Goal: Information Seeking & Learning: Learn about a topic

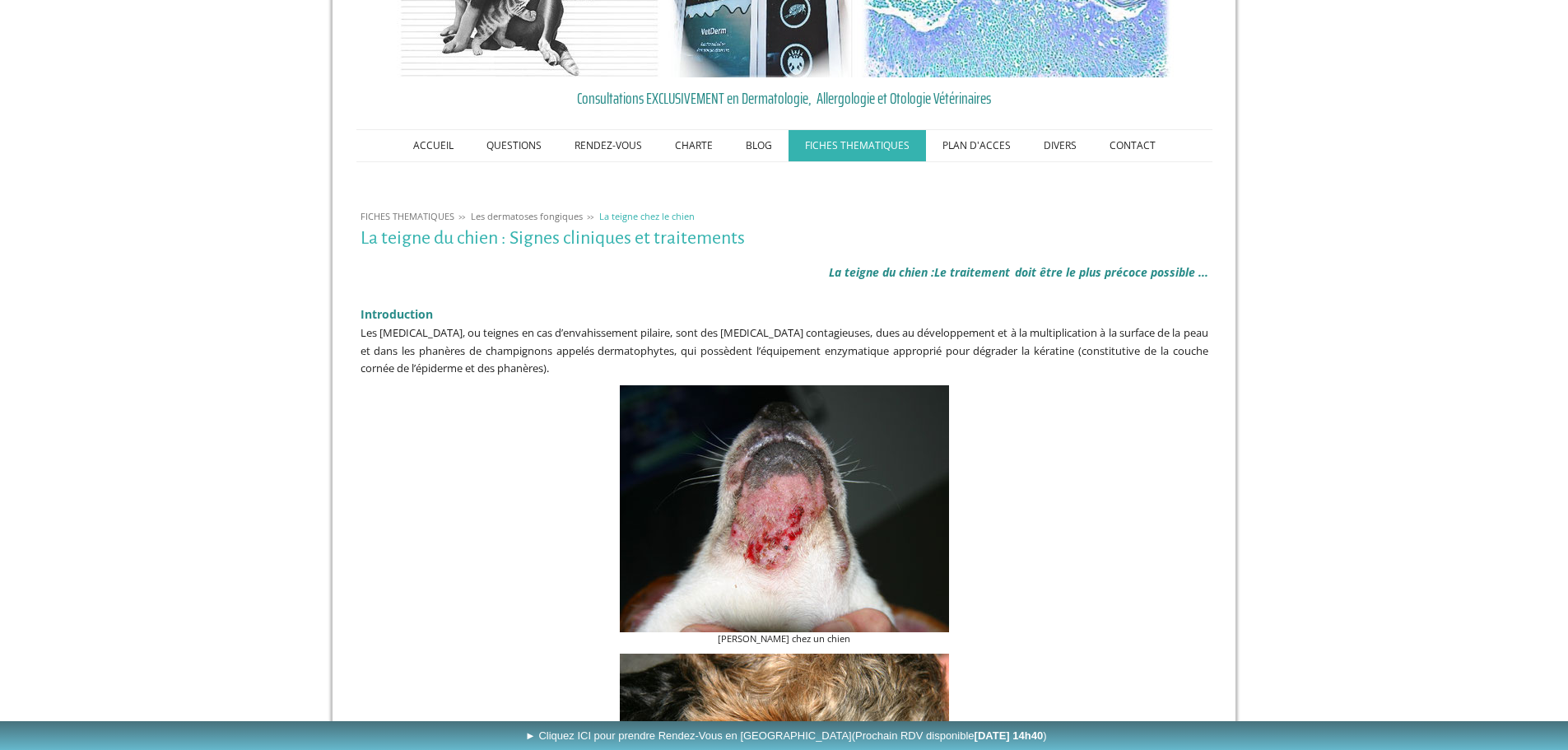
scroll to position [247, 0]
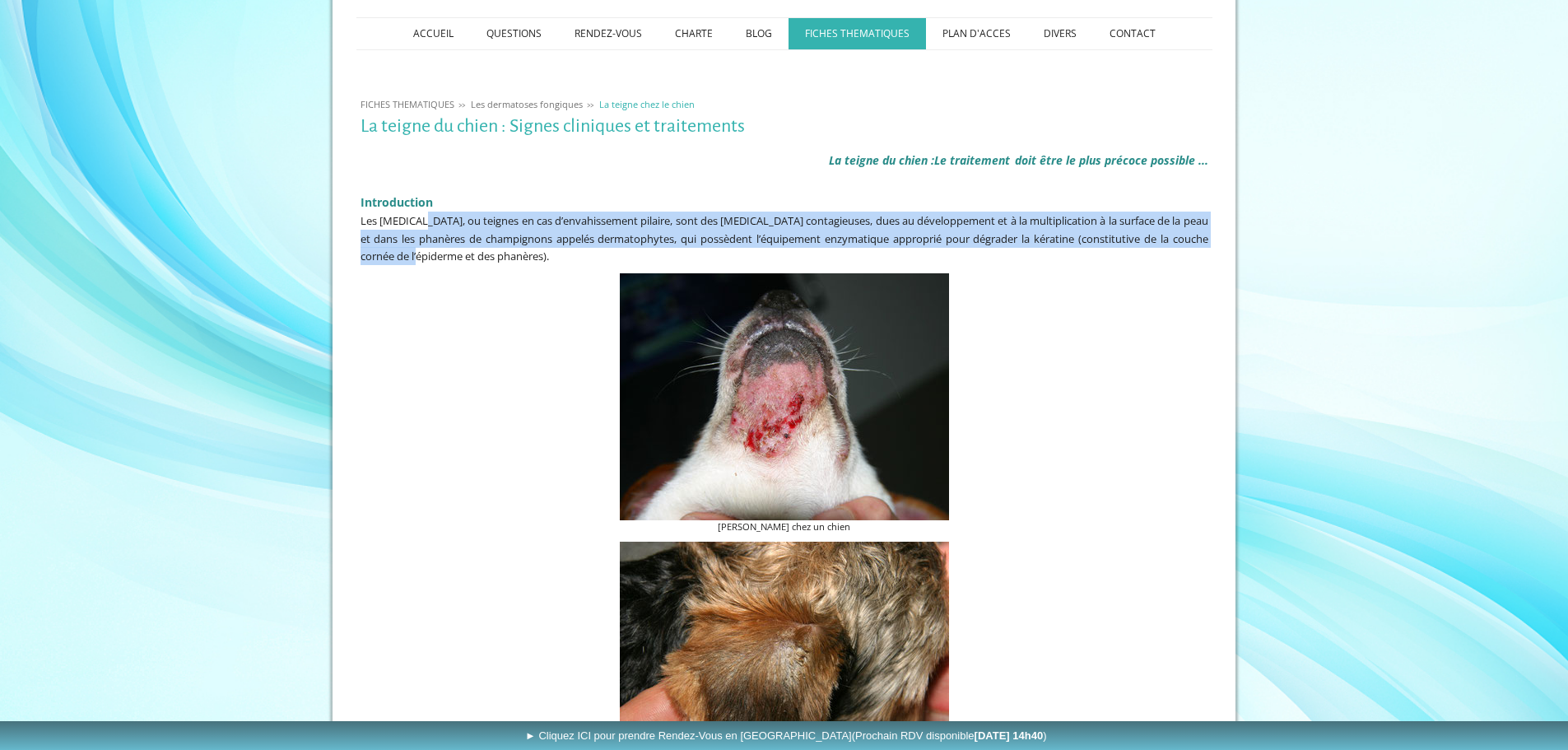
drag, startPoint x: 427, startPoint y: 220, endPoint x: 448, endPoint y: 258, distance: 43.4
click at [448, 258] on span "Les [MEDICAL_DATA], ou teignes en cas d’envahissement pilaire, sont des [MEDICA…" at bounding box center [784, 238] width 848 height 50
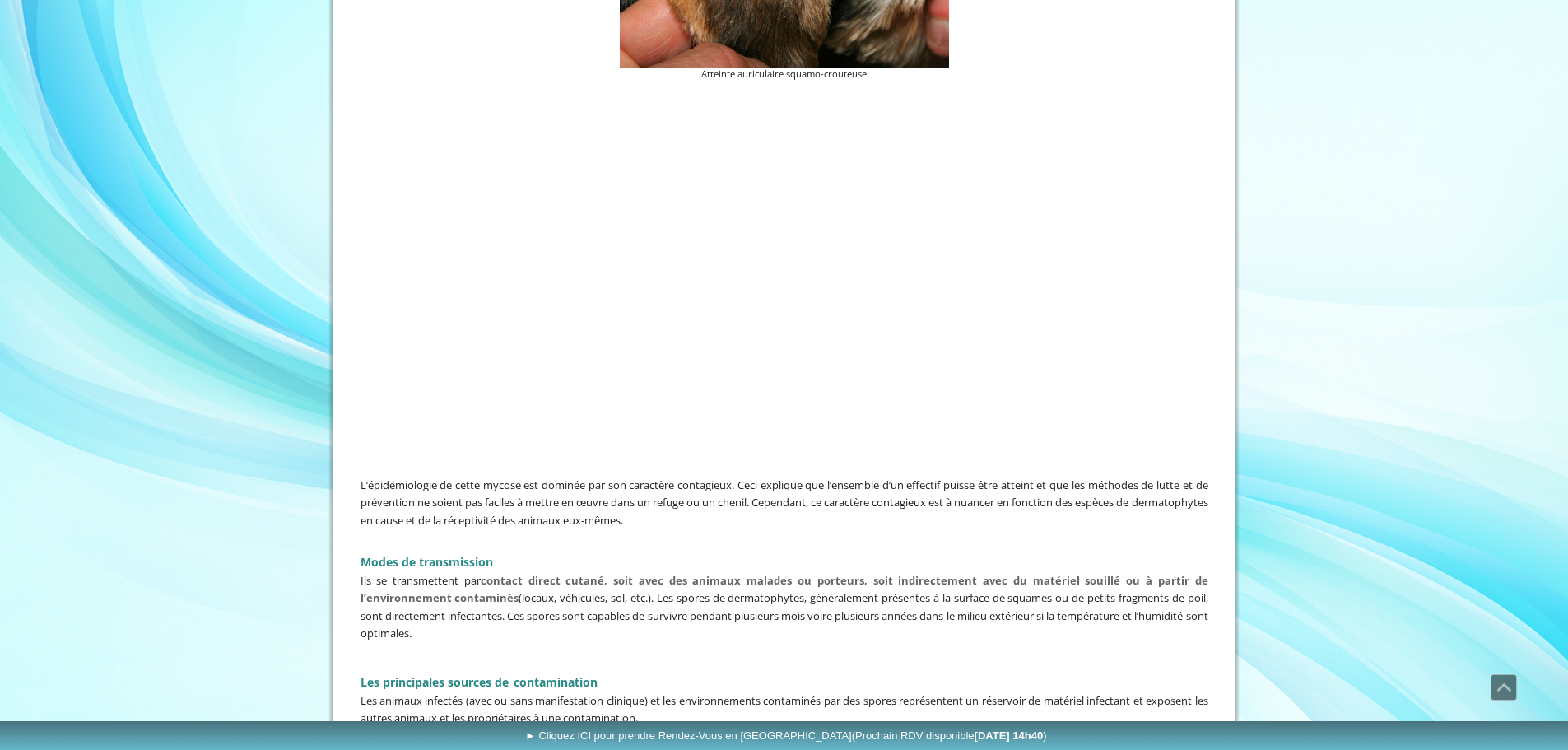
scroll to position [906, 0]
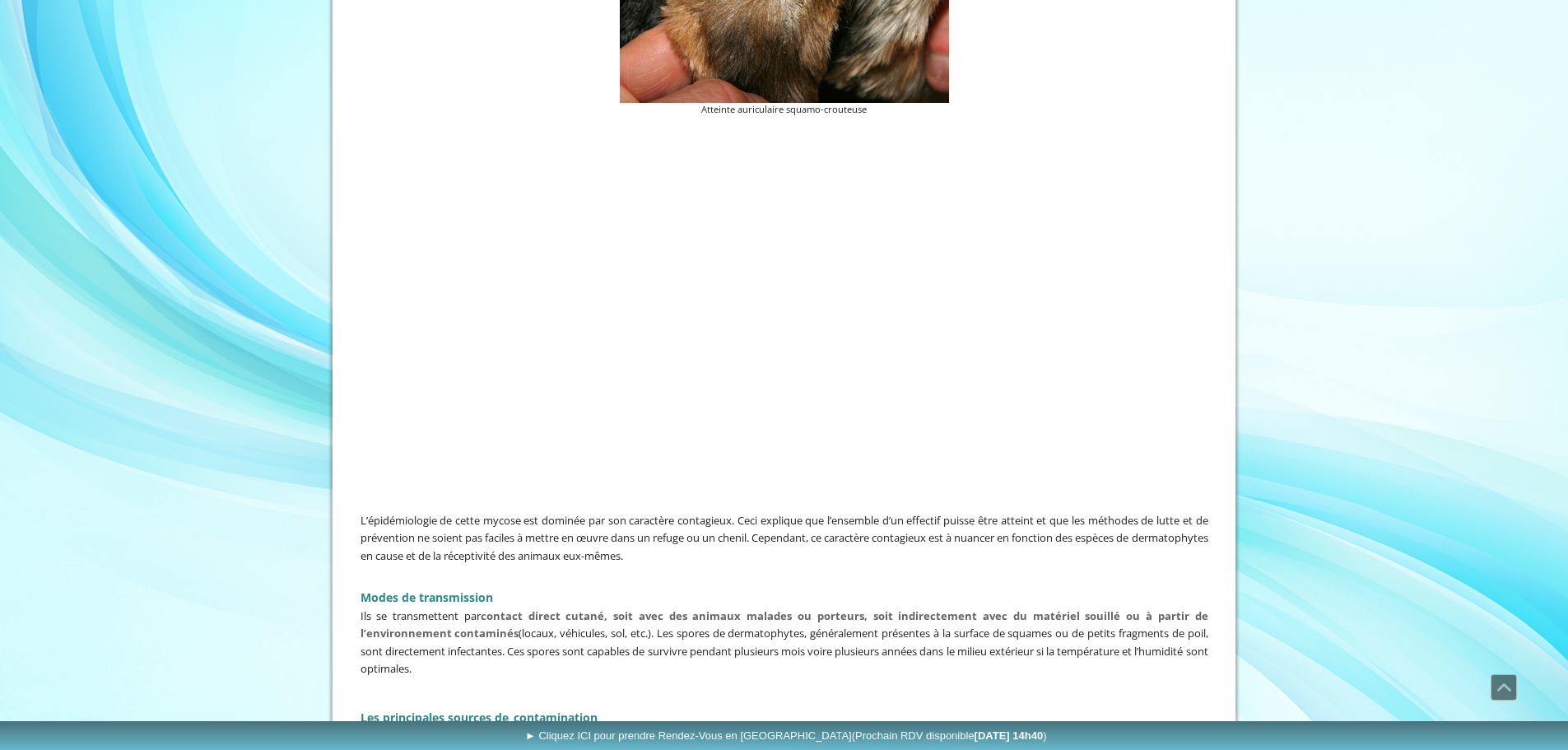
click at [1124, 416] on div at bounding box center [784, 314] width 856 height 385
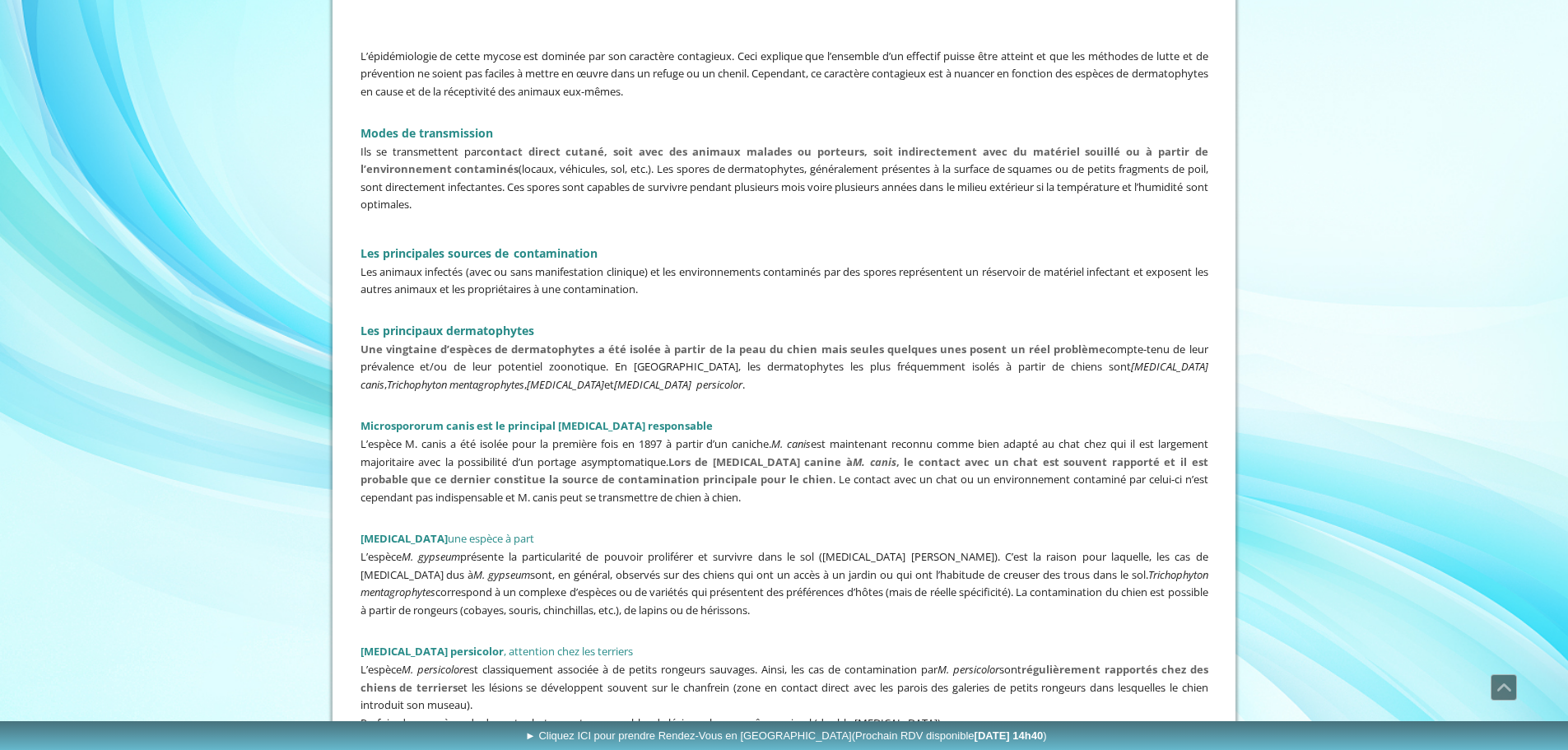
scroll to position [1400, 0]
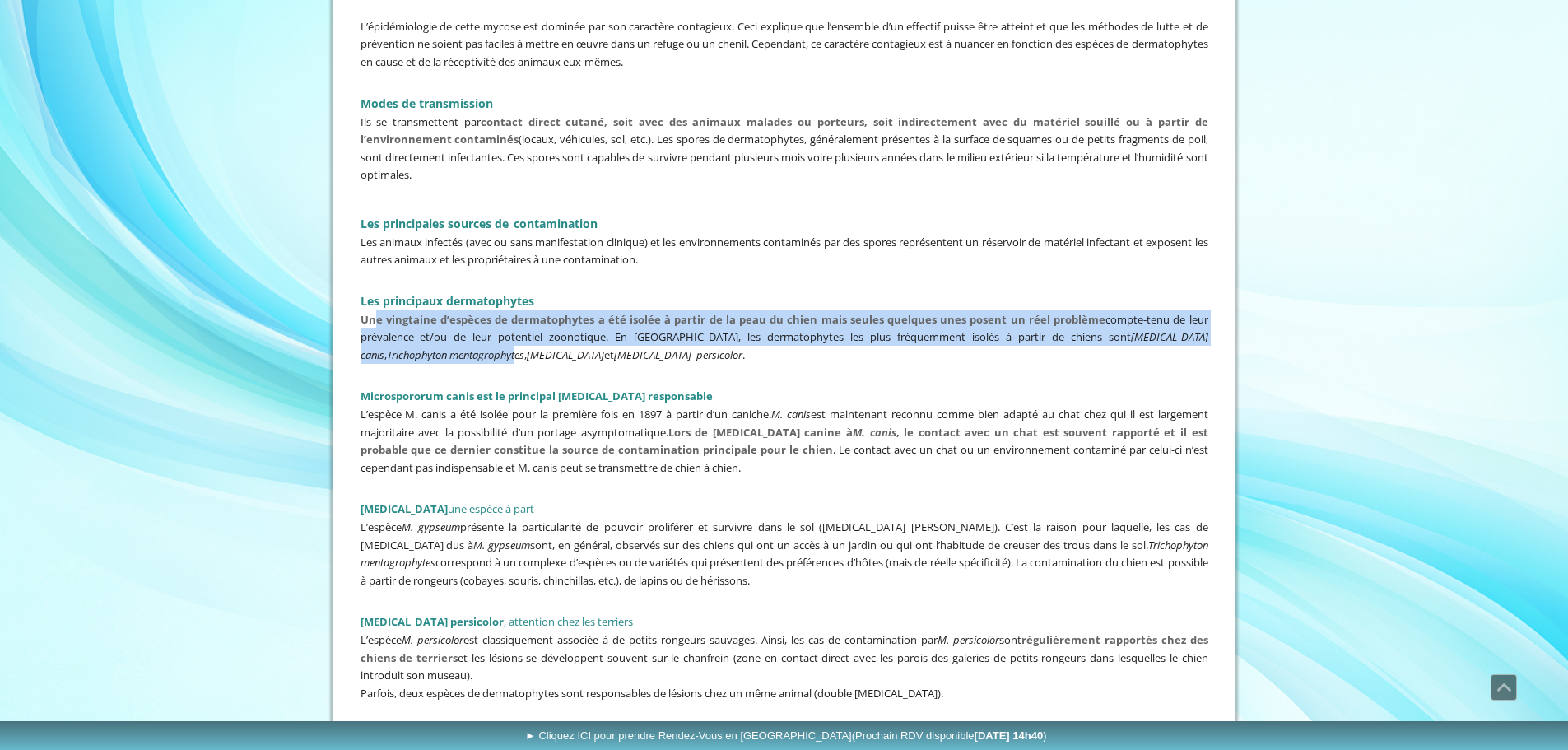
drag, startPoint x: 373, startPoint y: 322, endPoint x: 426, endPoint y: 357, distance: 63.5
click at [426, 357] on span "Une vingtaine d’espèces de dermatophytes a été isolée à partir de la peau du ch…" at bounding box center [784, 336] width 848 height 50
click at [399, 349] on em "Trichophyton mentagrophytes" at bounding box center [456, 355] width 137 height 15
drag, startPoint x: 547, startPoint y: 327, endPoint x: 752, endPoint y: 373, distance: 210.1
click at [752, 373] on div "L’épidémiologie de cette mycose est dominée par son caractère contagieux. Ceci …" at bounding box center [784, 368] width 856 height 711
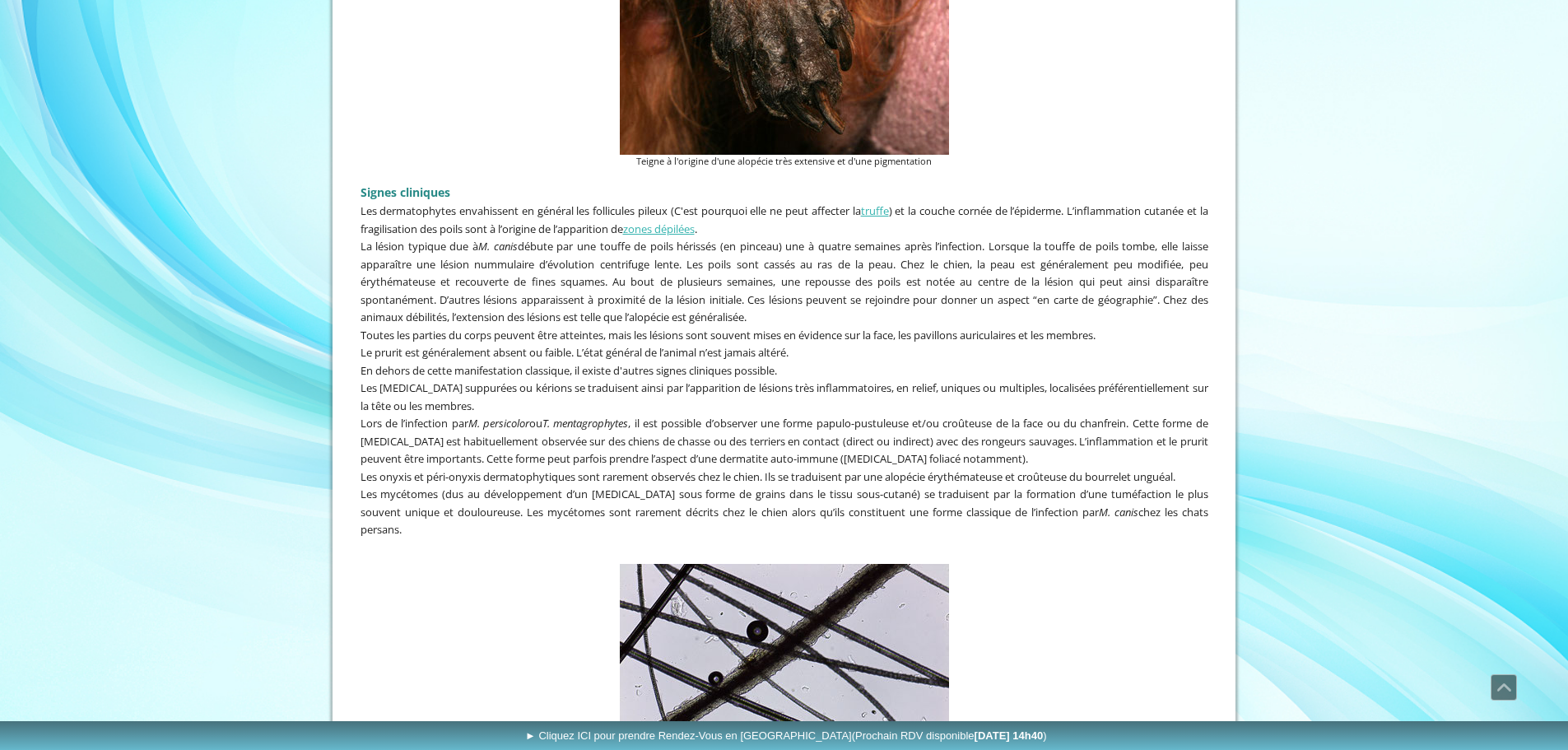
scroll to position [2554, 0]
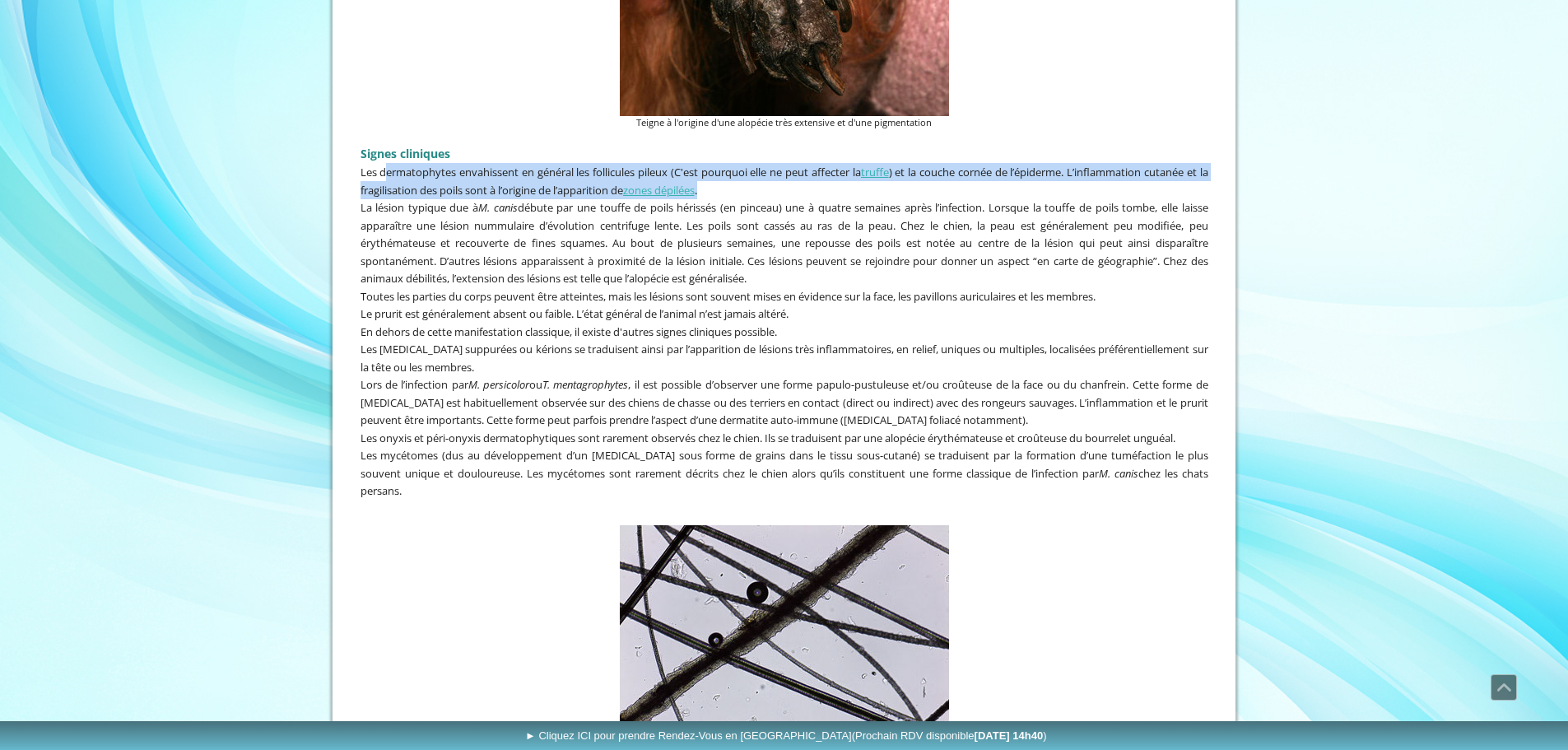
drag, startPoint x: 384, startPoint y: 170, endPoint x: 876, endPoint y: 196, distance: 492.7
click at [876, 196] on p "Les dermatophytes envahissent en général les follicules pileux (C'est pourquoi …" at bounding box center [784, 181] width 848 height 36
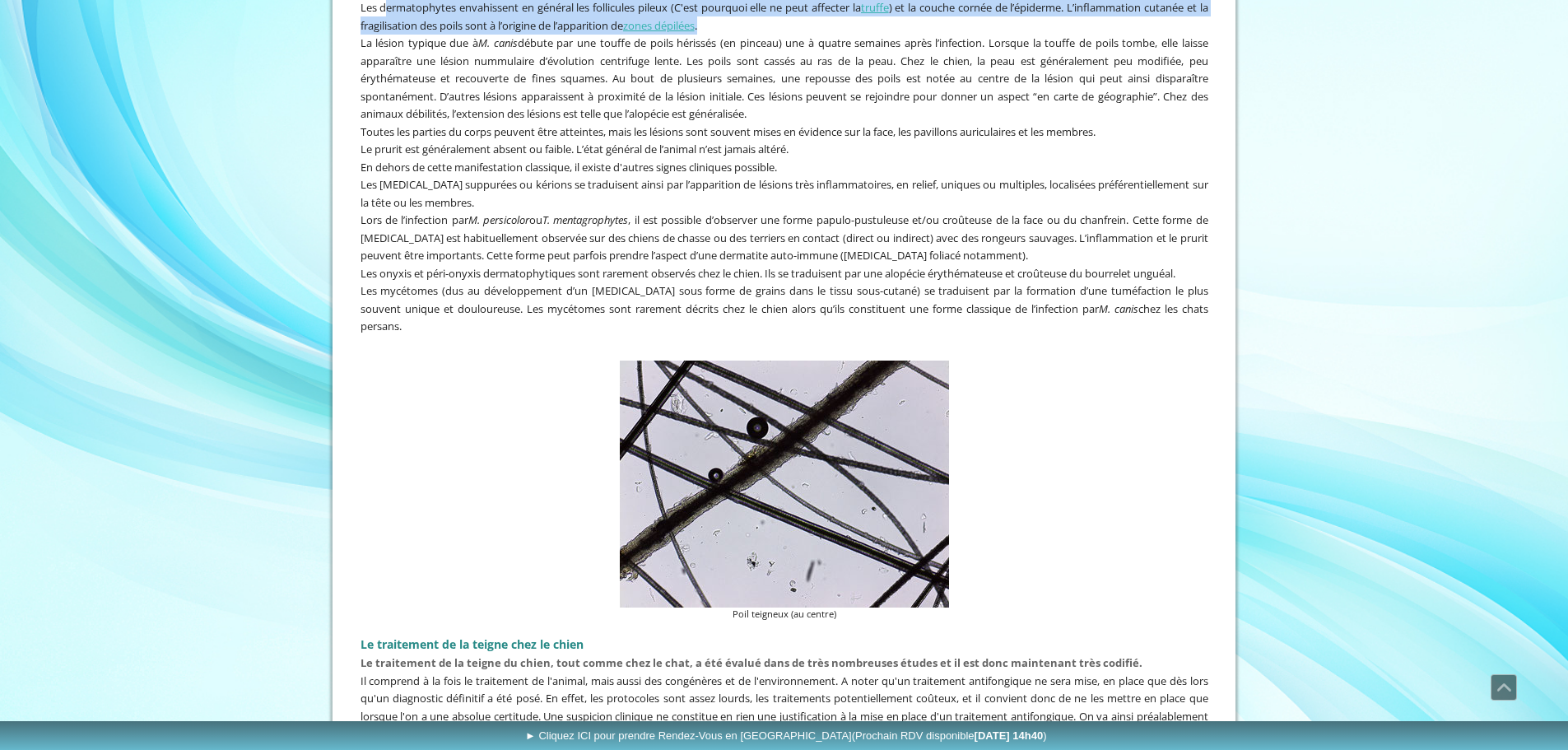
scroll to position [2635, 0]
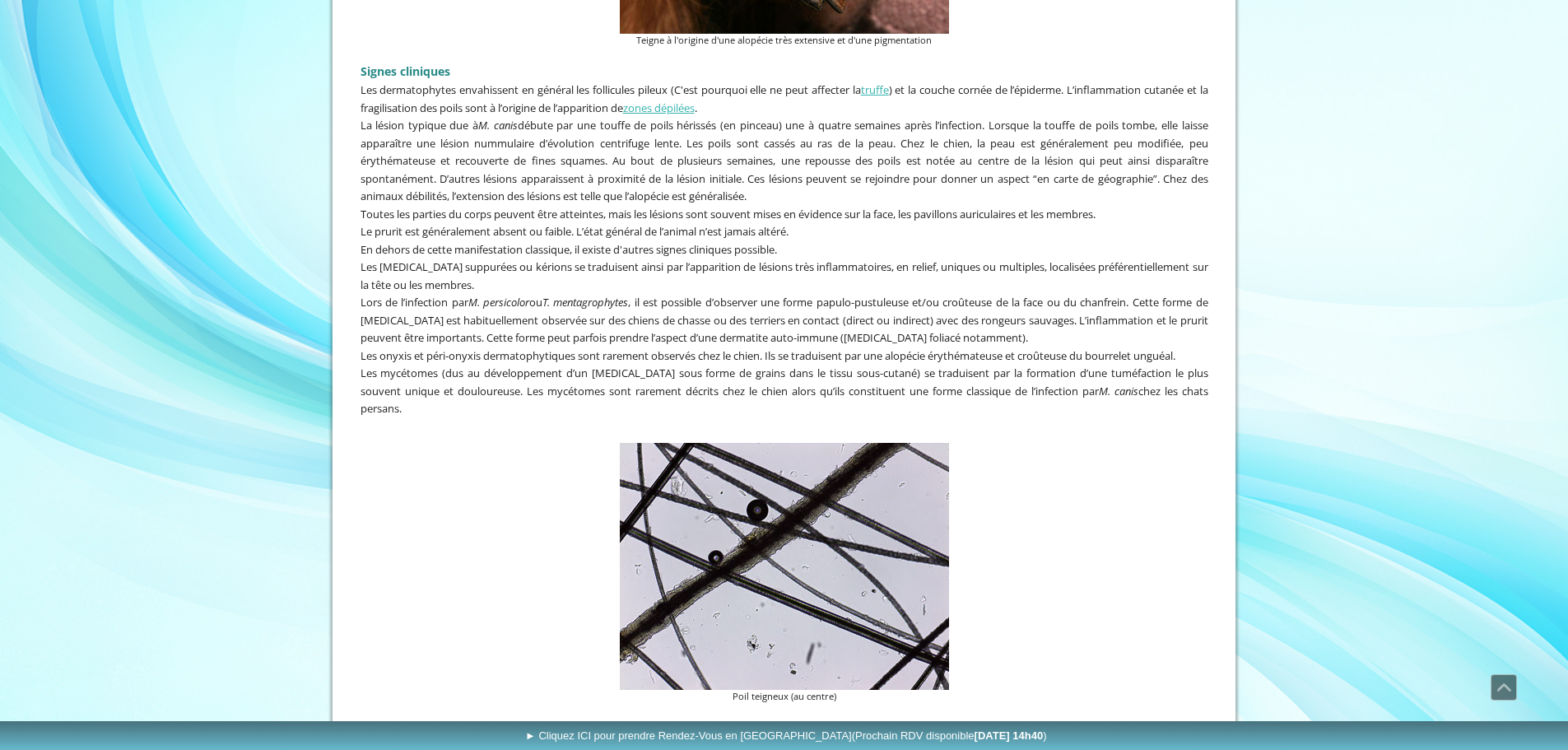
click at [740, 125] on span "La lésion typique due à M. [PERSON_NAME] débute par une touffe de poils hérissé…" at bounding box center [784, 160] width 848 height 86
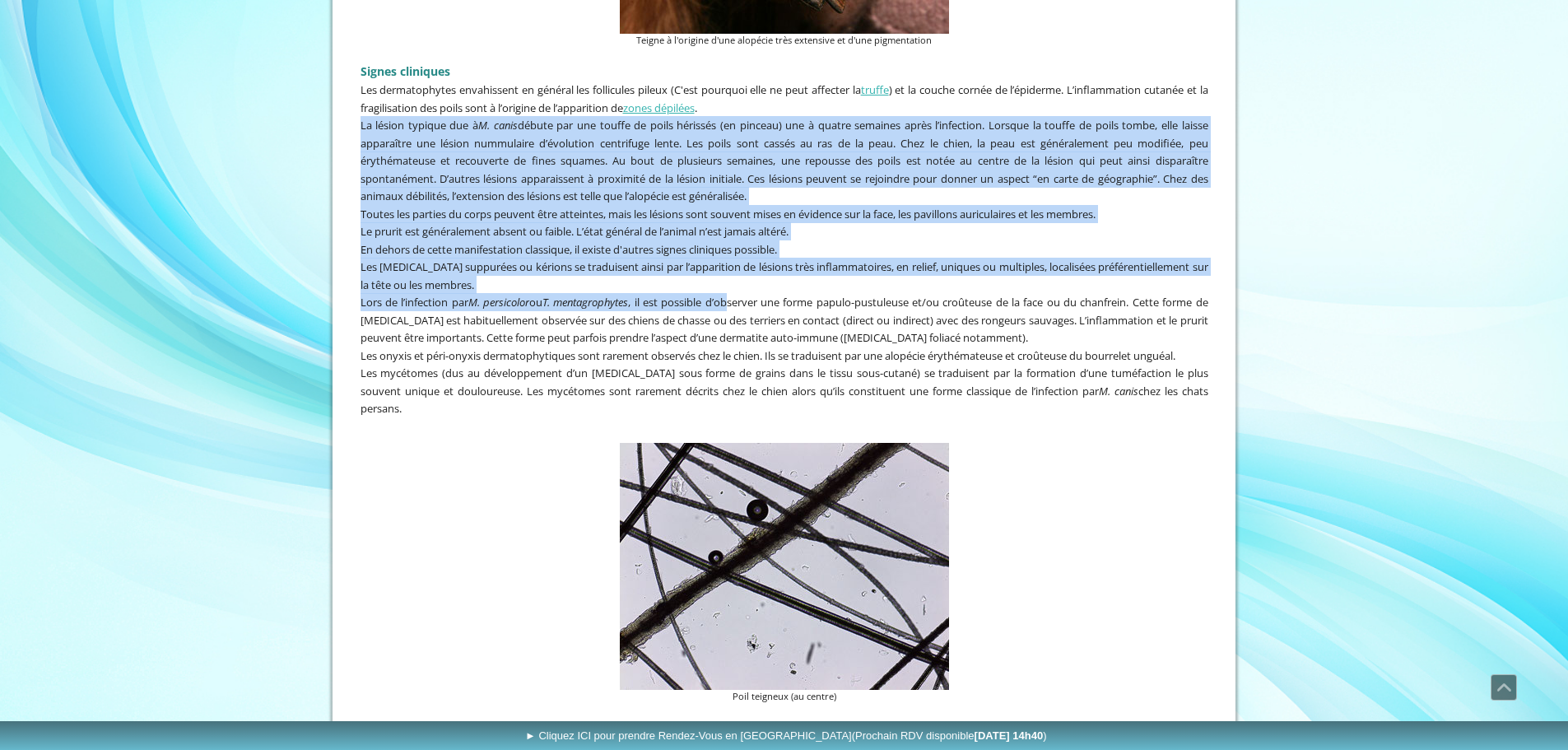
drag, startPoint x: 361, startPoint y: 123, endPoint x: 742, endPoint y: 307, distance: 423.1
click at [742, 307] on div "Signes cliniques Les dermatophytes envahissent en général les follicules pileux…" at bounding box center [784, 245] width 856 height 387
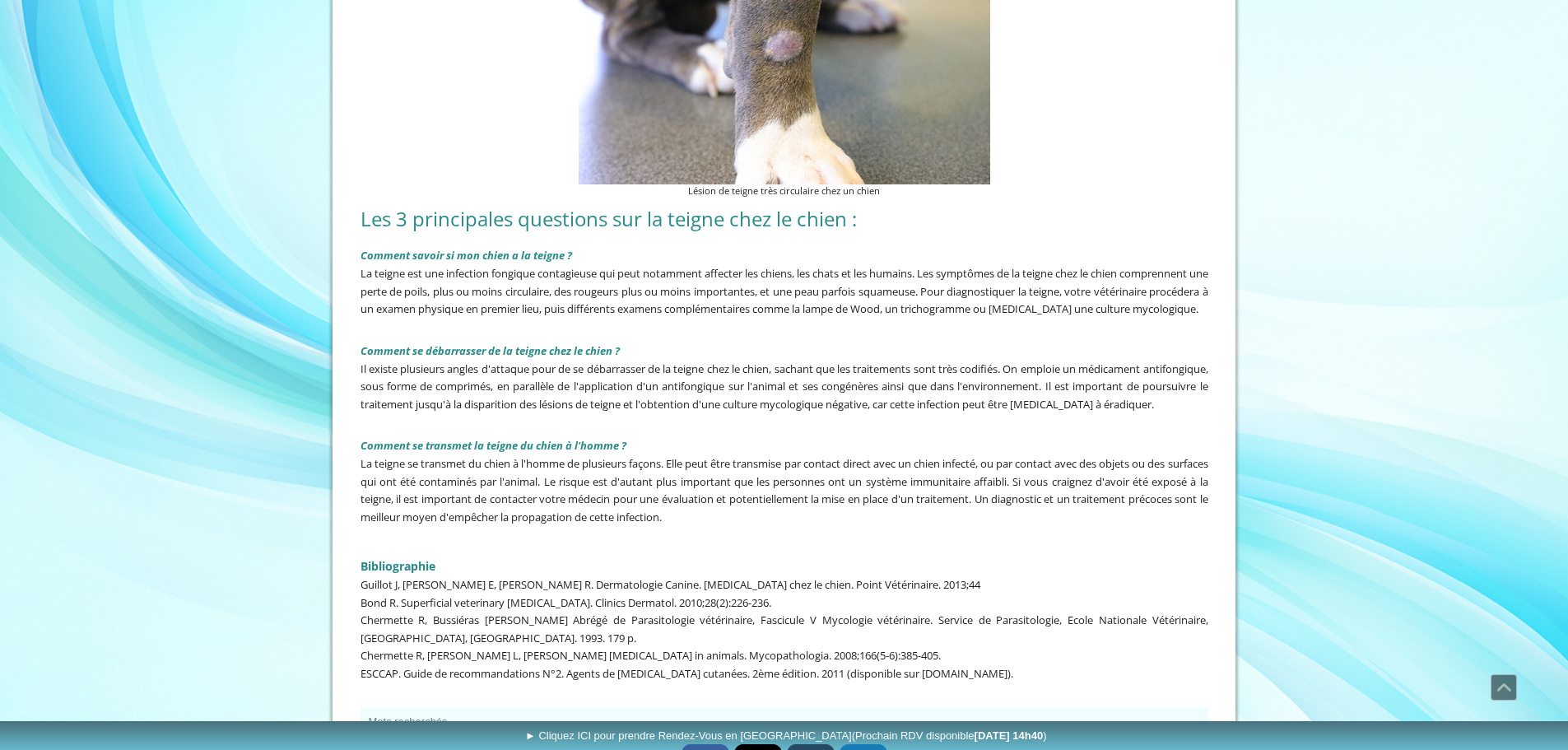
scroll to position [3871, 0]
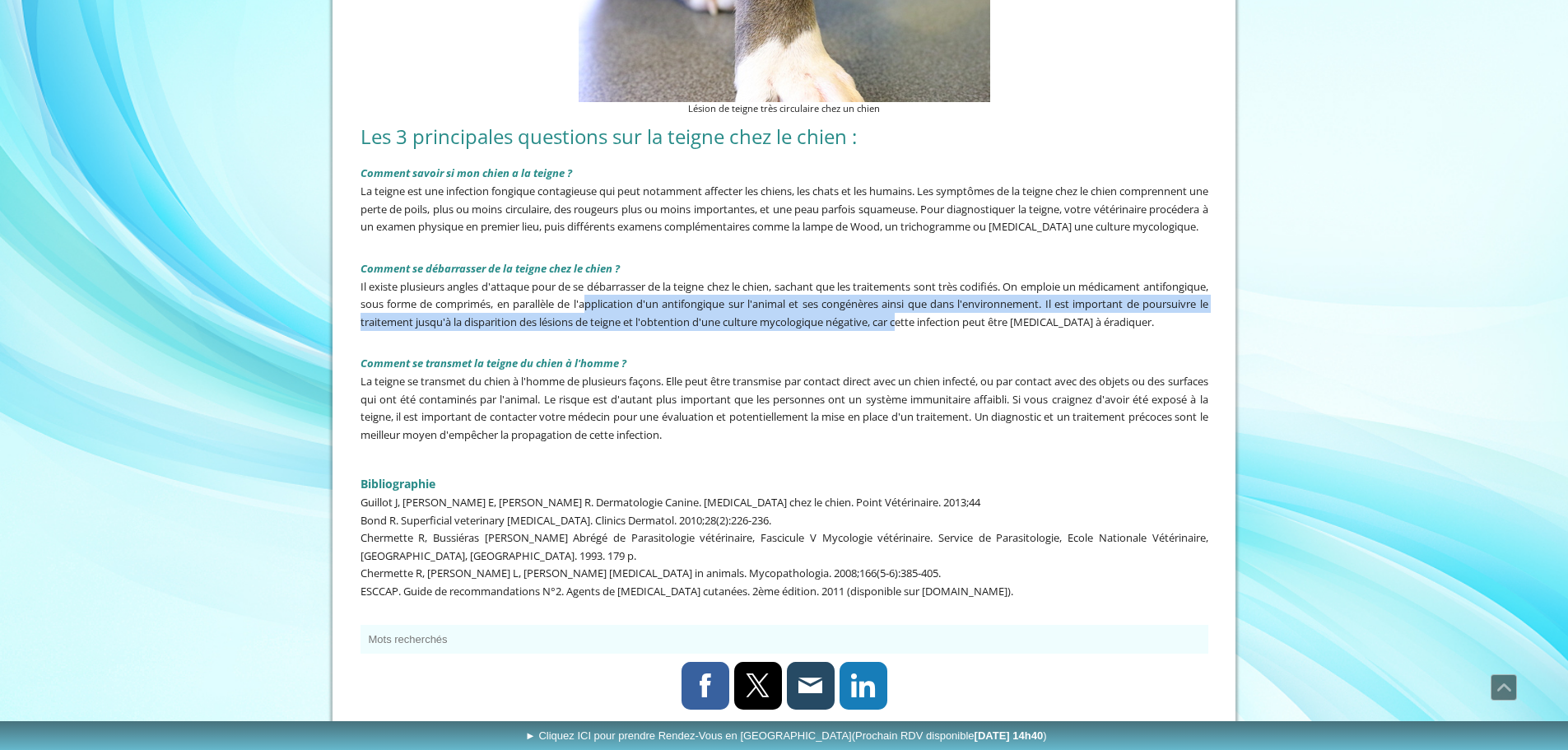
drag, startPoint x: 668, startPoint y: 310, endPoint x: 999, endPoint y: 345, distance: 332.8
click at [999, 330] on span "Il existe plusieurs angles d'attaque pour de se débarrasser de la teigne chez l…" at bounding box center [784, 304] width 848 height 50
click at [1001, 330] on span "Il existe plusieurs angles d'attaque pour de se débarrasser de la teigne chez l…" at bounding box center [784, 304] width 848 height 50
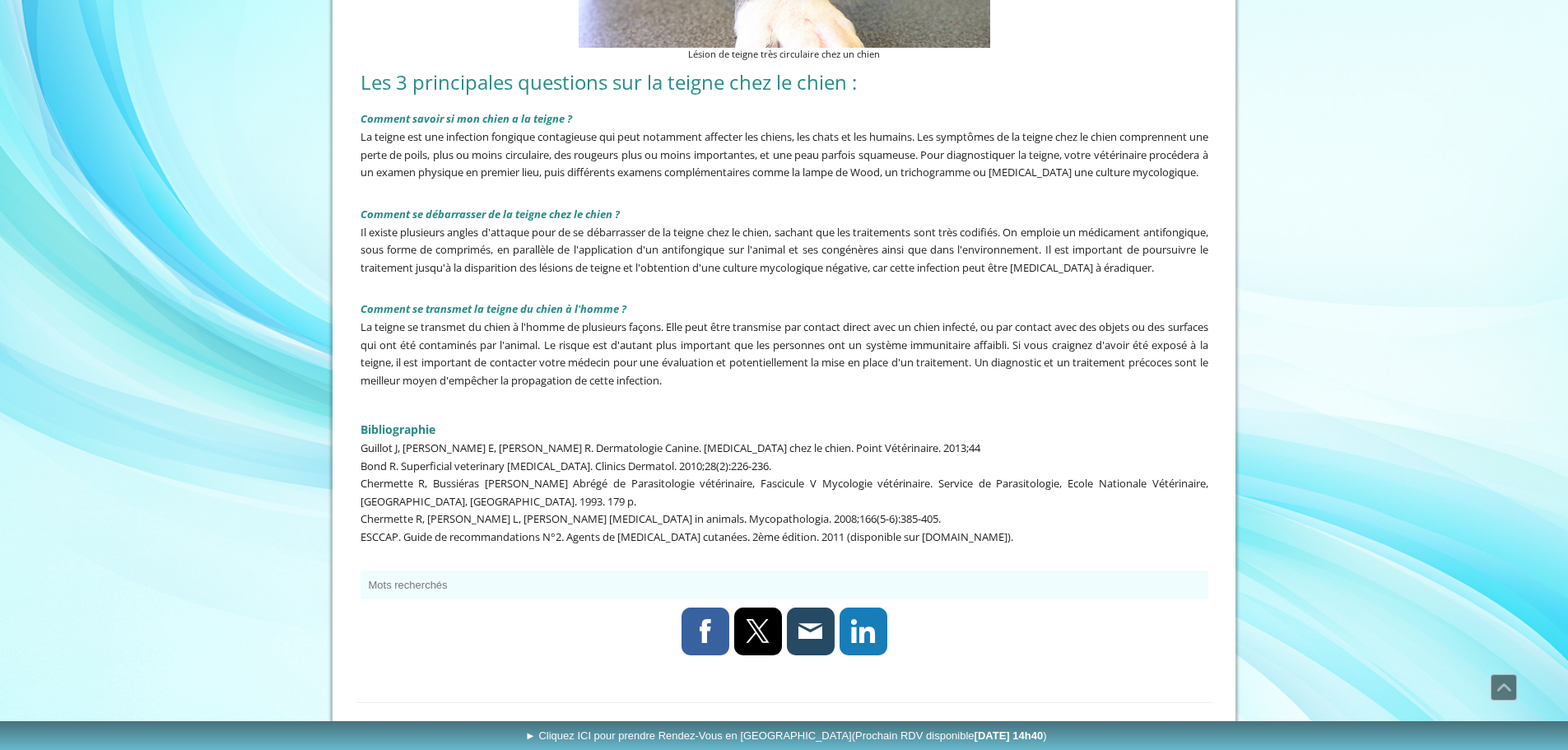
scroll to position [3953, 0]
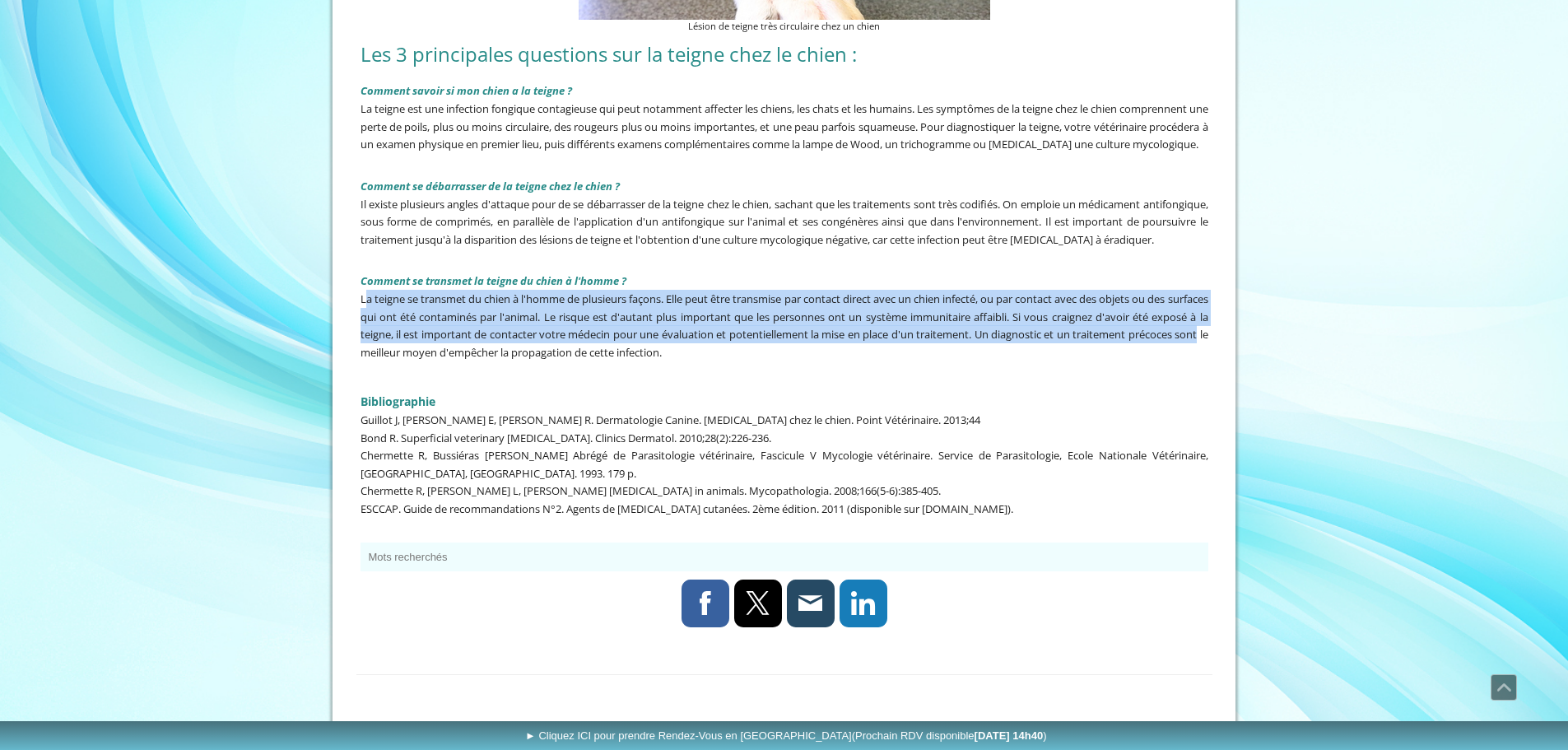
drag, startPoint x: 365, startPoint y: 309, endPoint x: 429, endPoint y: 380, distance: 95.6
click at [429, 365] on div "Comment savoir si mon chien a la teigne ? La teigne est une infection fongique …" at bounding box center [784, 217] width 856 height 294
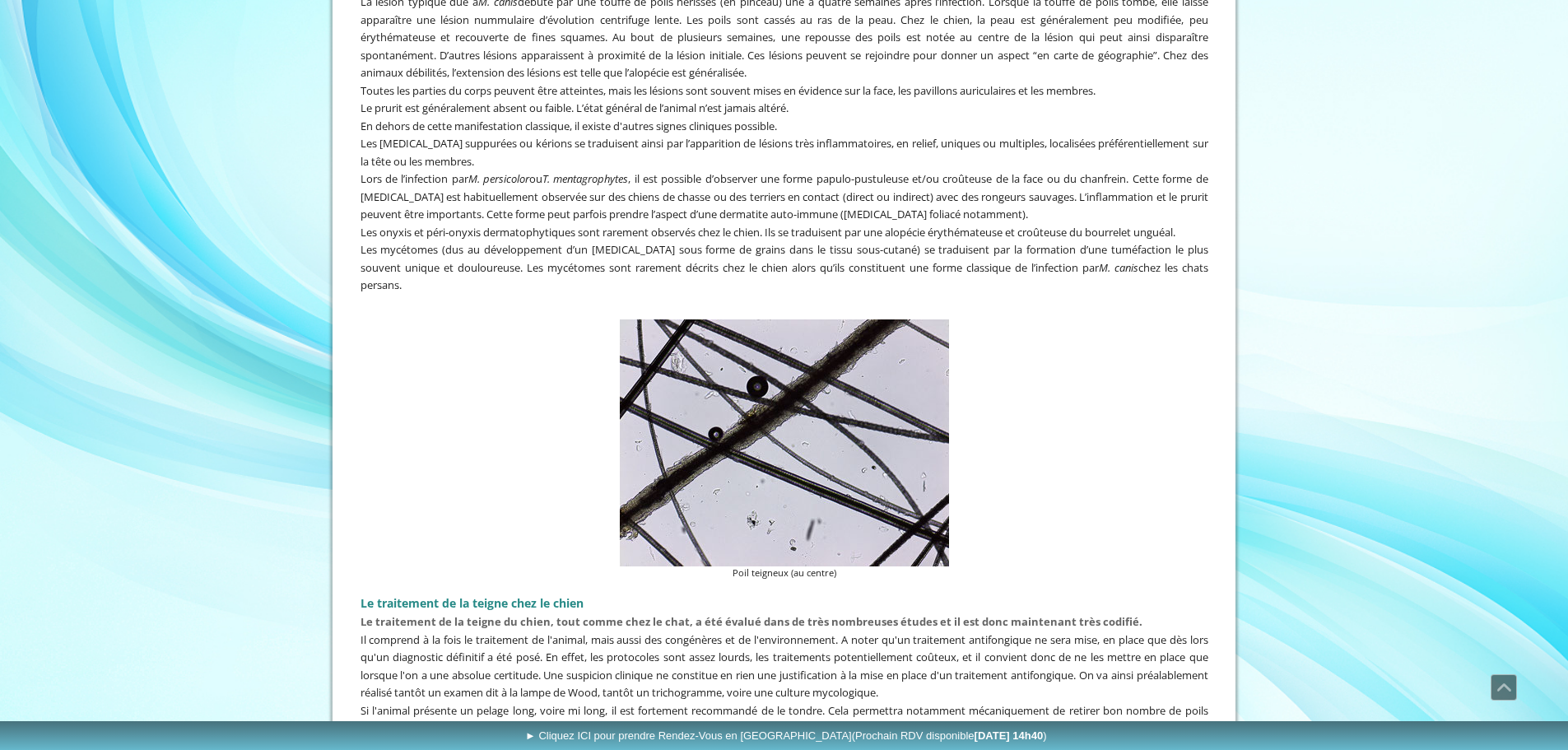
scroll to position [2718, 0]
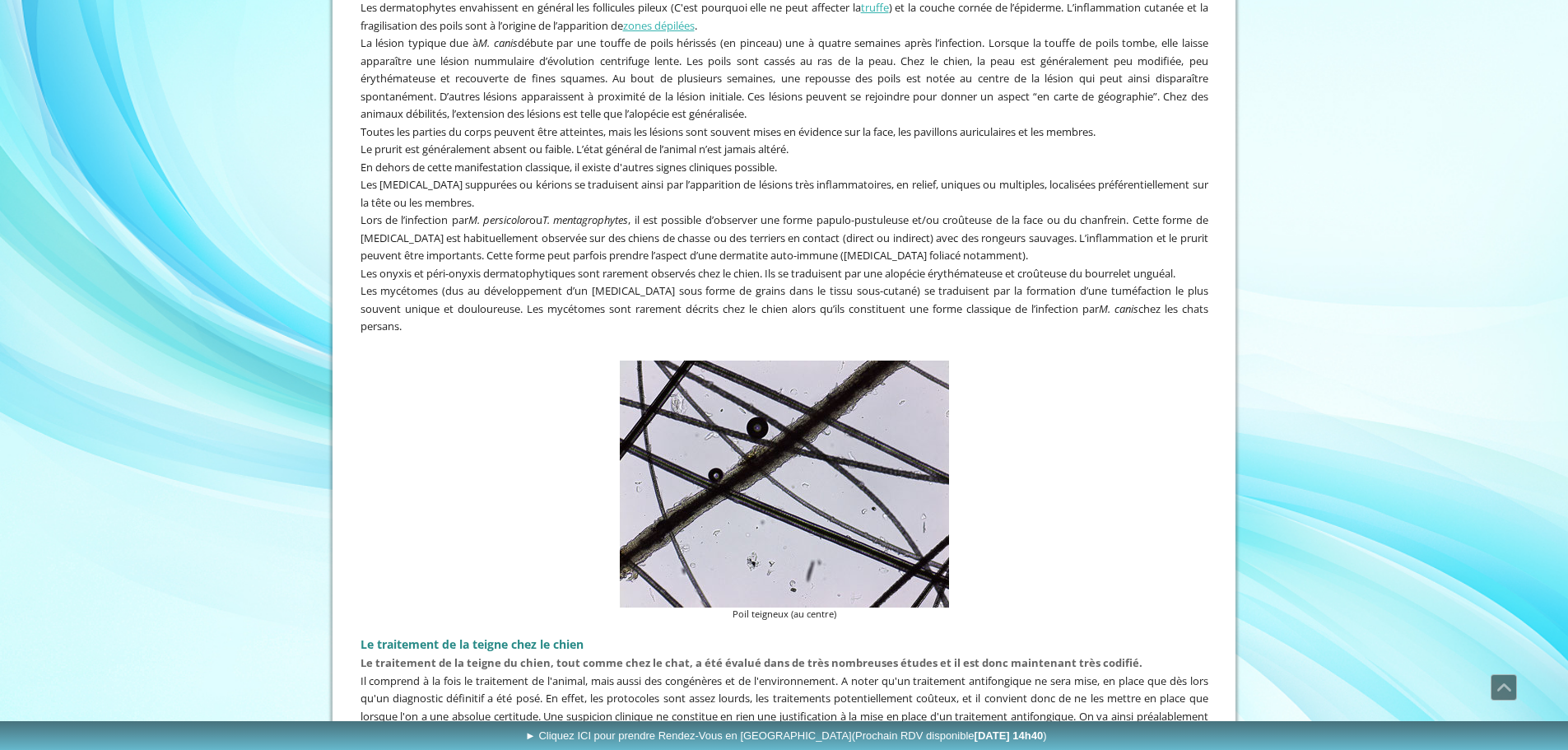
click at [451, 400] on figure "Poil teigneux (au centre)" at bounding box center [784, 492] width 848 height 261
